Goal: Use online tool/utility: Utilize a website feature to perform a specific function

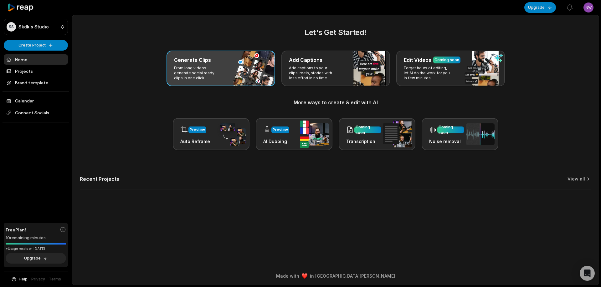
click at [227, 84] on div "Generate Clips From long videos generate social ready clips in one click." at bounding box center [220, 69] width 109 height 36
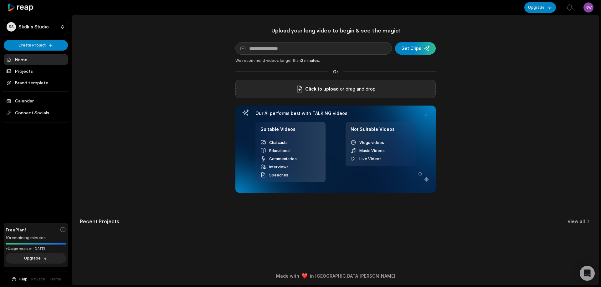
click at [325, 89] on span "Click to upload" at bounding box center [321, 89] width 33 height 8
click at [0, 0] on input "Click to upload" at bounding box center [0, 0] width 0 height 0
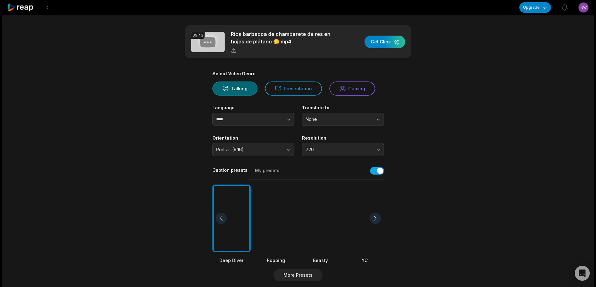
click at [306, 221] on div at bounding box center [320, 219] width 38 height 68
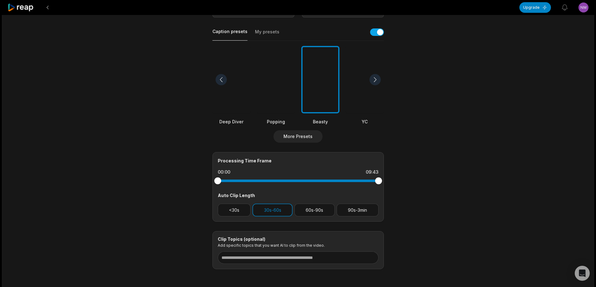
scroll to position [144, 0]
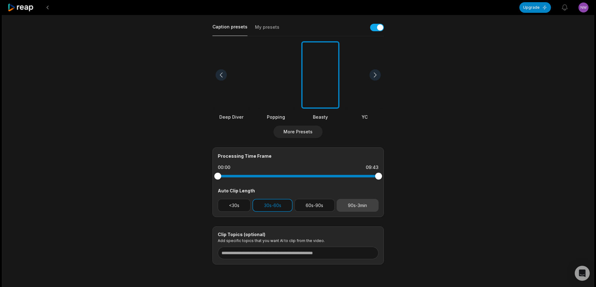
click at [359, 208] on button "90s-3min" at bounding box center [358, 205] width 42 height 13
click at [275, 204] on button "30s-60s" at bounding box center [272, 205] width 40 height 13
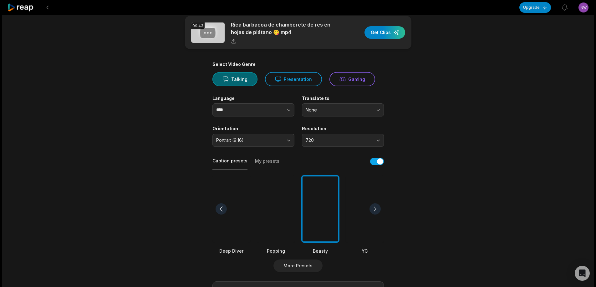
scroll to position [0, 0]
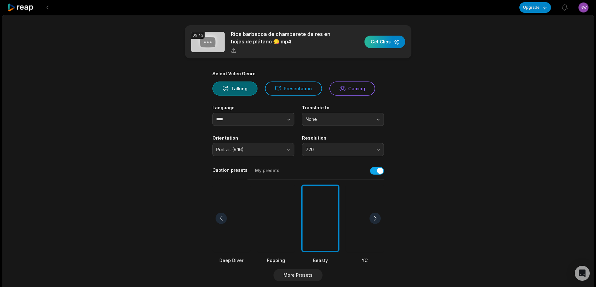
click at [389, 39] on div "button" at bounding box center [384, 42] width 41 height 13
